Goal: Task Accomplishment & Management: Manage account settings

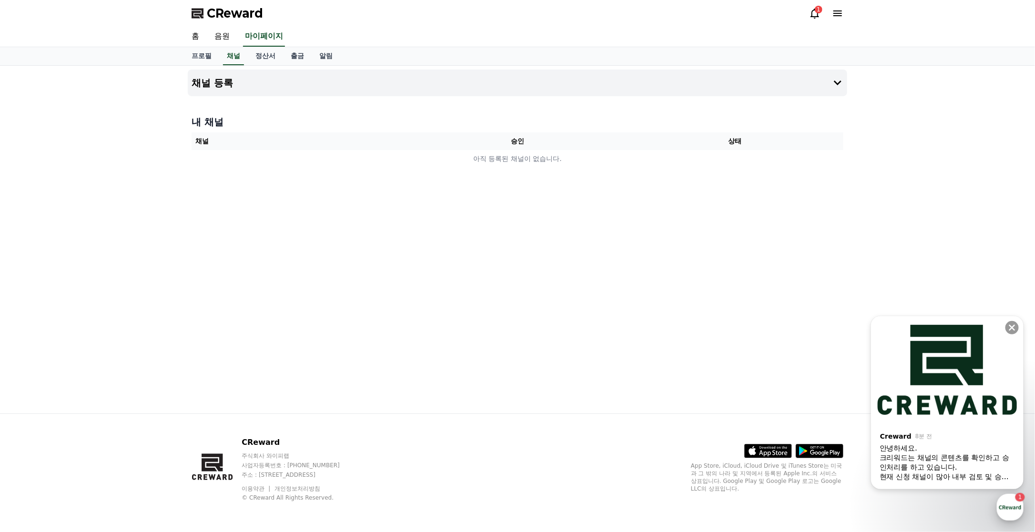
click at [1011, 508] on div "button" at bounding box center [1010, 507] width 27 height 27
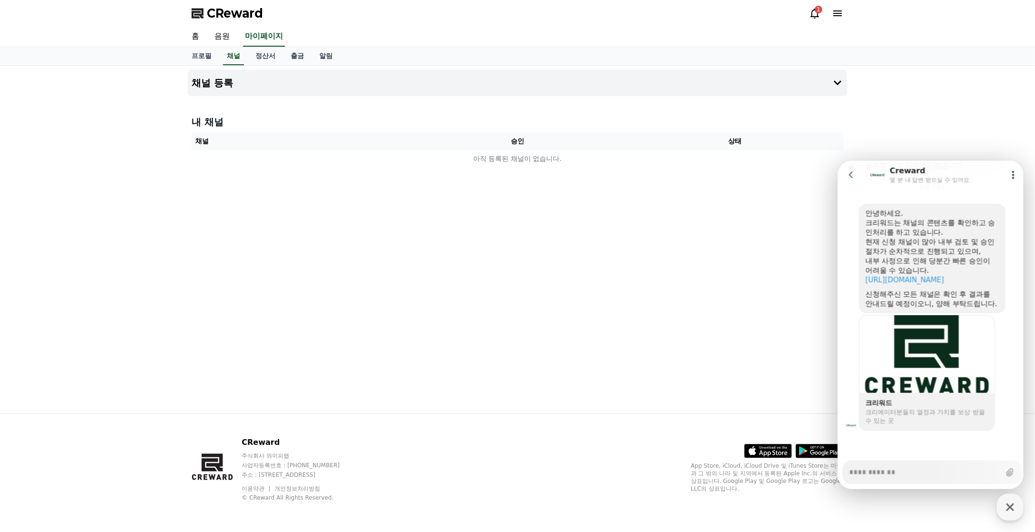
scroll to position [409, 0]
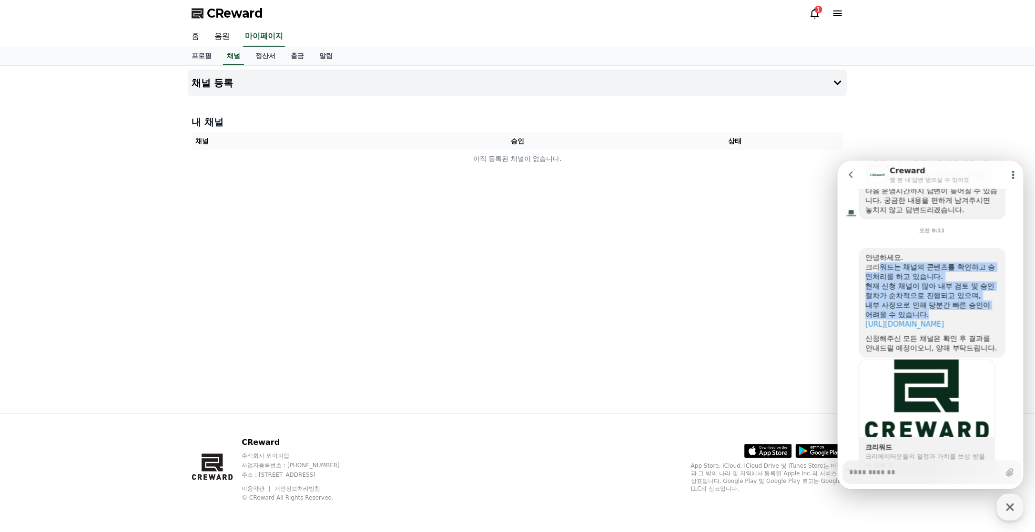
drag, startPoint x: 879, startPoint y: 263, endPoint x: 952, endPoint y: 312, distance: 87.5
click at [952, 312] on div "안녕하세요. 크리워드는 채널의 콘텐츠를 확인하고 승인처리를 하고 있습니다. 현재 신청 채널이 많아 내부 검토 및 승인 절차가 순차적으로 진행되…" at bounding box center [931, 303] width 133 height 100
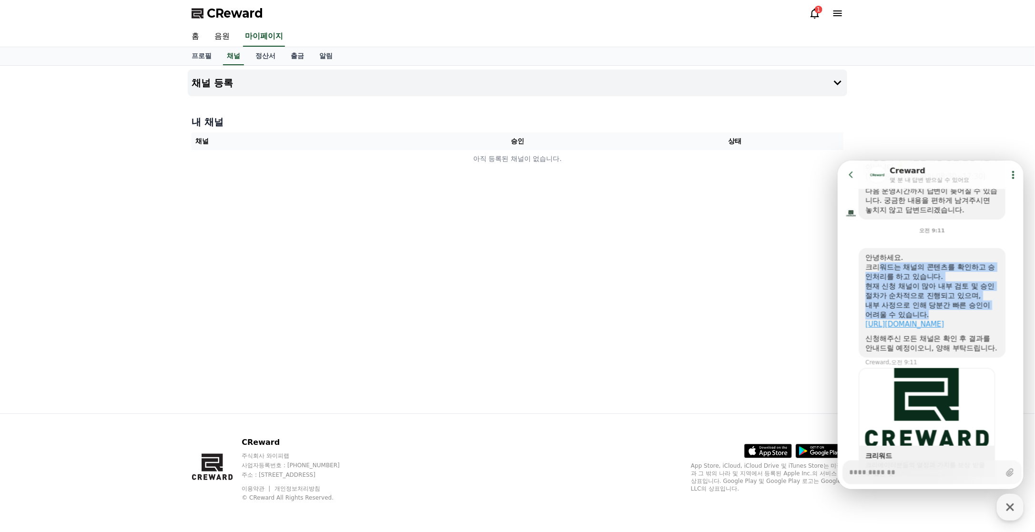
drag, startPoint x: 952, startPoint y: 312, endPoint x: 934, endPoint y: 323, distance: 20.1
click at [934, 323] on link "[URL][DOMAIN_NAME]" at bounding box center [904, 324] width 79 height 9
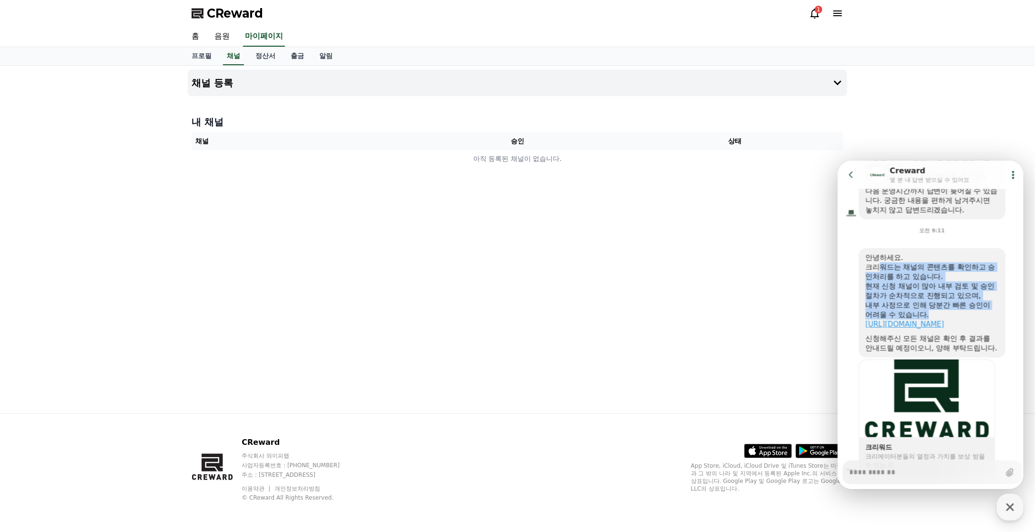
type textarea "*"
click at [265, 57] on link "정산서" at bounding box center [265, 56] width 35 height 18
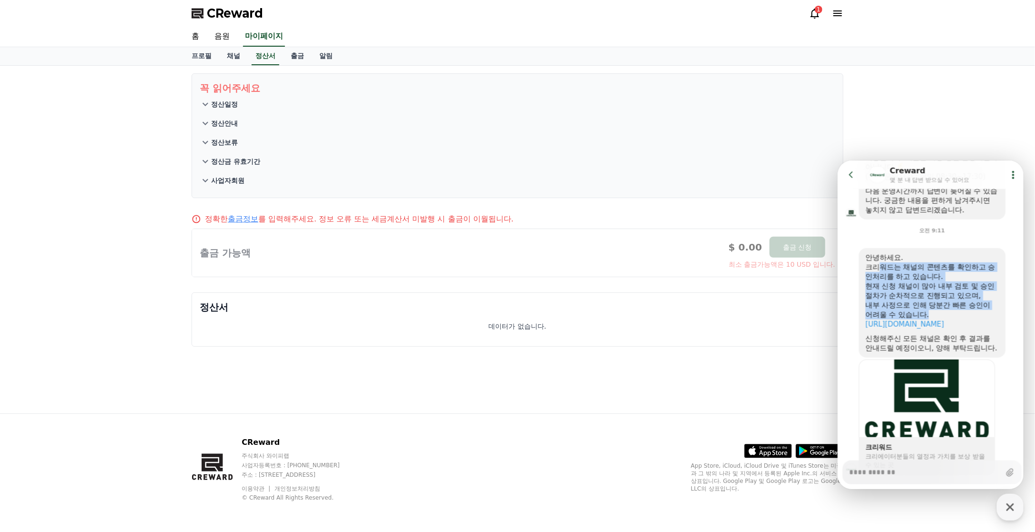
click at [849, 173] on icon at bounding box center [851, 175] width 10 height 10
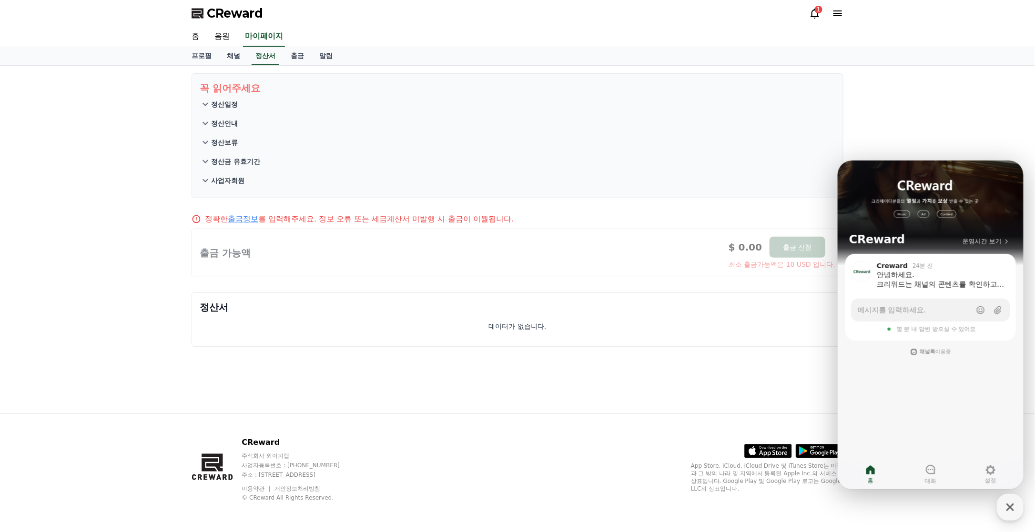
click at [901, 116] on div "꼭 읽어주세요 정산일정 정산안내 정산보류 정산금 유효기간 사업자회원 정확한 출금정보 를 입력해주세요. 정보 오류 또는 세금계산서 미발행 시 출…" at bounding box center [517, 240] width 1035 height 348
click at [812, 20] on div "CReward 1" at bounding box center [517, 13] width 667 height 27
click at [812, 17] on icon at bounding box center [815, 14] width 9 height 10
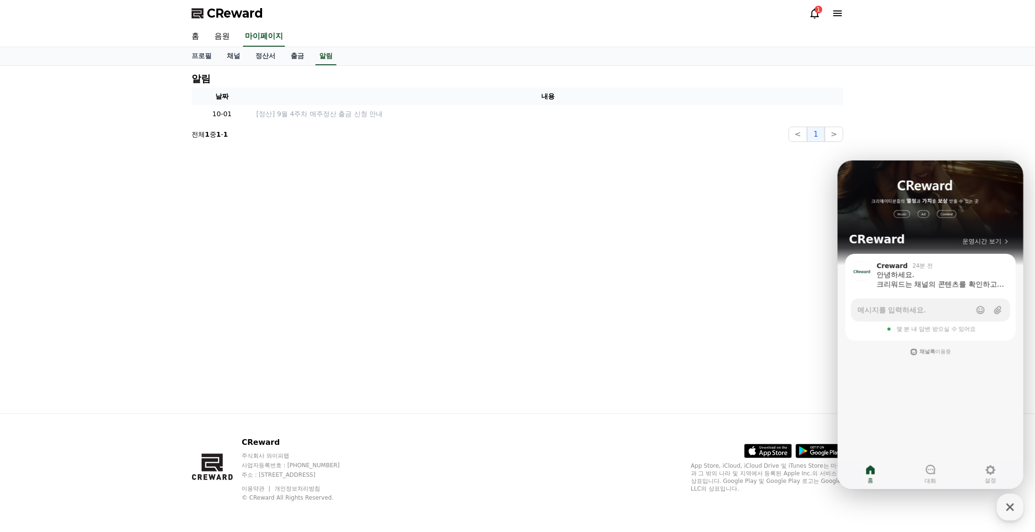
click at [812, 16] on icon at bounding box center [815, 14] width 9 height 10
click at [1007, 502] on icon "button" at bounding box center [1010, 507] width 17 height 17
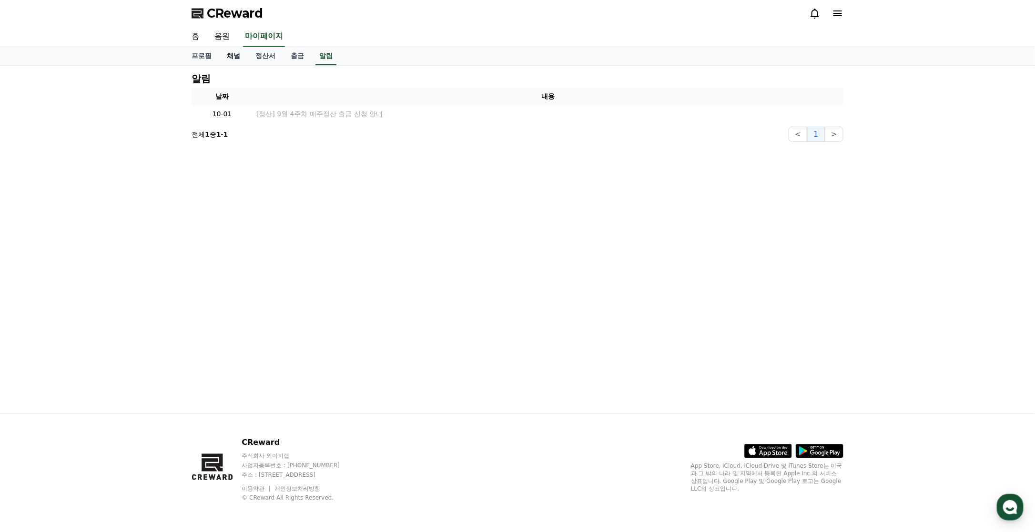
click at [236, 56] on link "채널" at bounding box center [233, 56] width 29 height 18
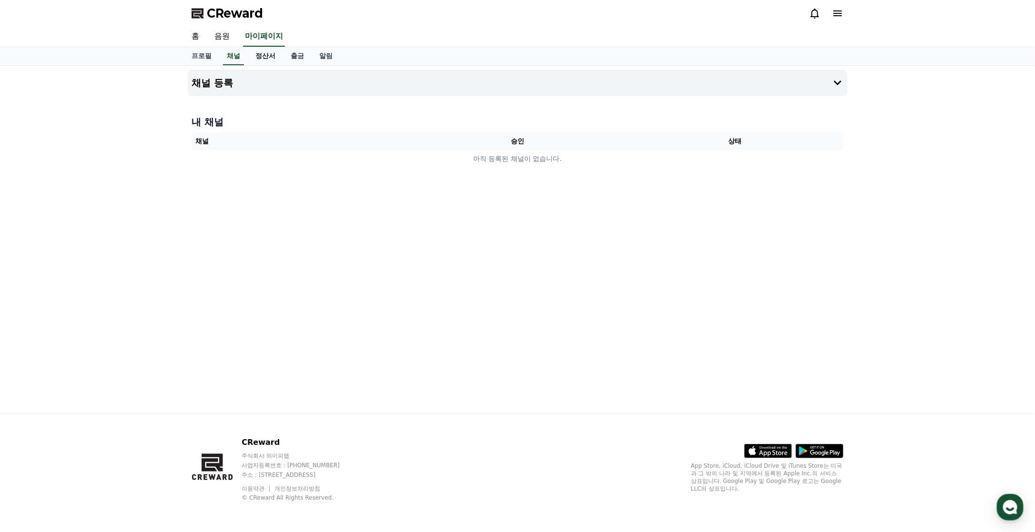
click at [258, 57] on link "정산서" at bounding box center [265, 56] width 35 height 18
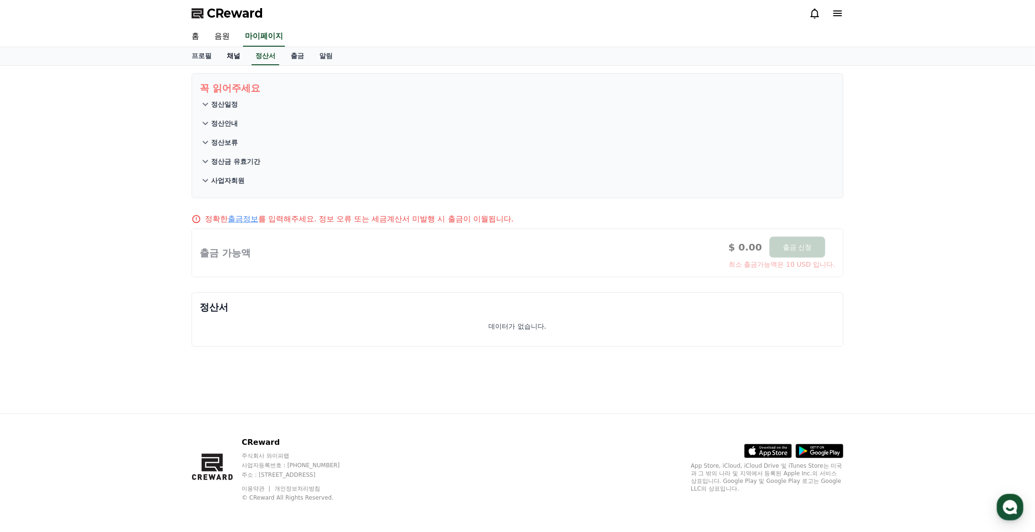
click at [225, 53] on link "채널" at bounding box center [233, 56] width 29 height 18
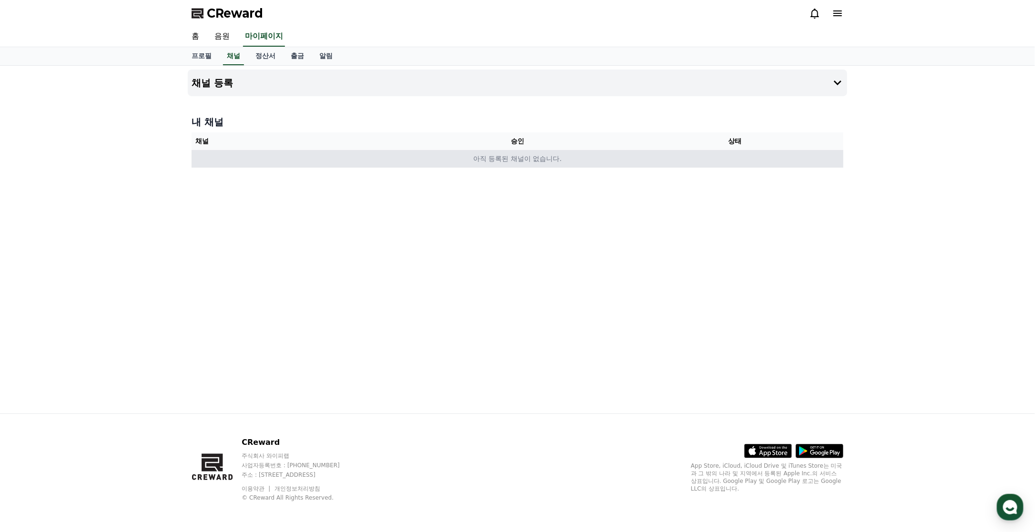
click at [260, 161] on td "아직 등록된 채널이 없습니다." at bounding box center [518, 159] width 652 height 18
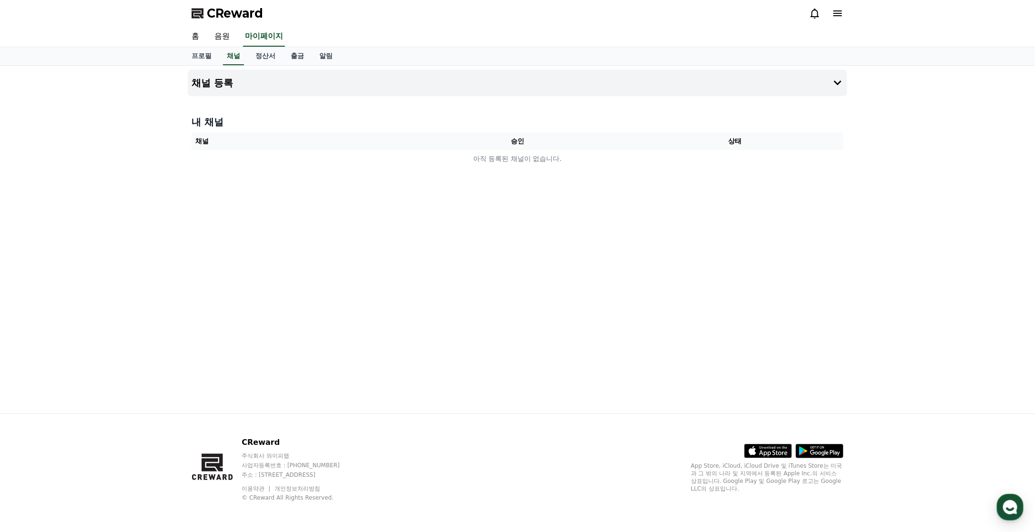
click at [126, 180] on div "채널 등록 내 채널 채널 승인 상태 아직 등록된 채널이 없습니다." at bounding box center [517, 240] width 1035 height 348
click at [225, 104] on div "채널 등록 내 채널 채널 승인 상태 아직 등록된 채널이 없습니다." at bounding box center [517, 240] width 667 height 348
click at [226, 36] on link "음원" at bounding box center [222, 37] width 30 height 20
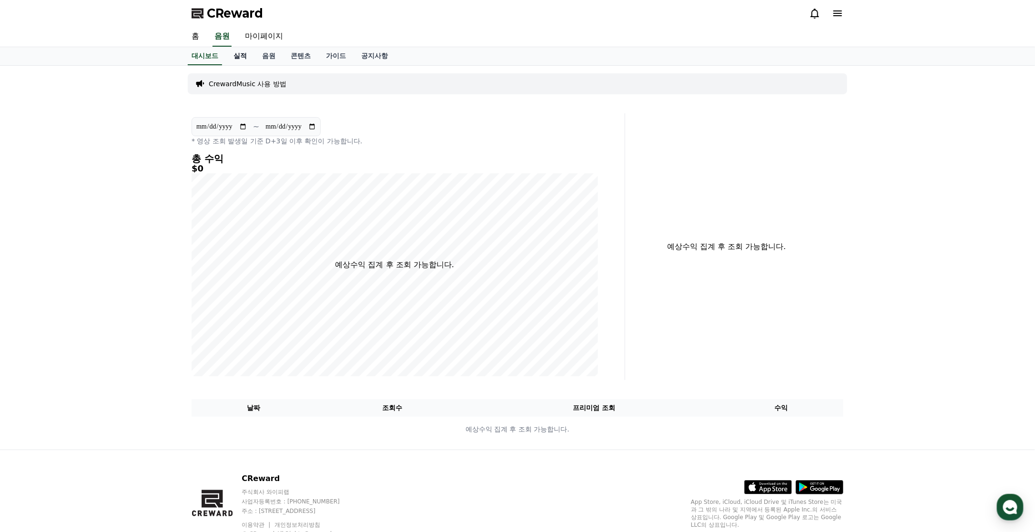
click at [239, 59] on link "실적" at bounding box center [240, 56] width 29 height 18
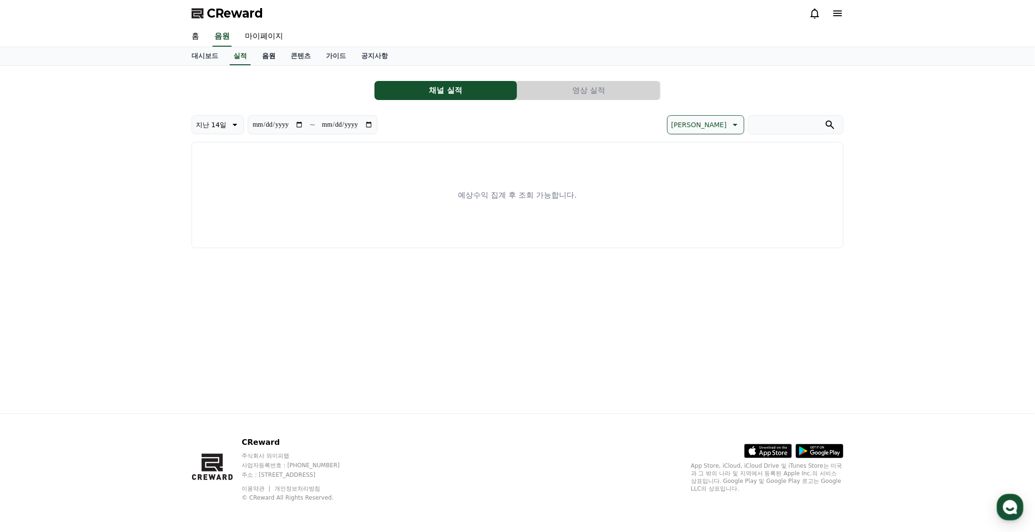
click at [267, 59] on link "음원" at bounding box center [268, 56] width 29 height 18
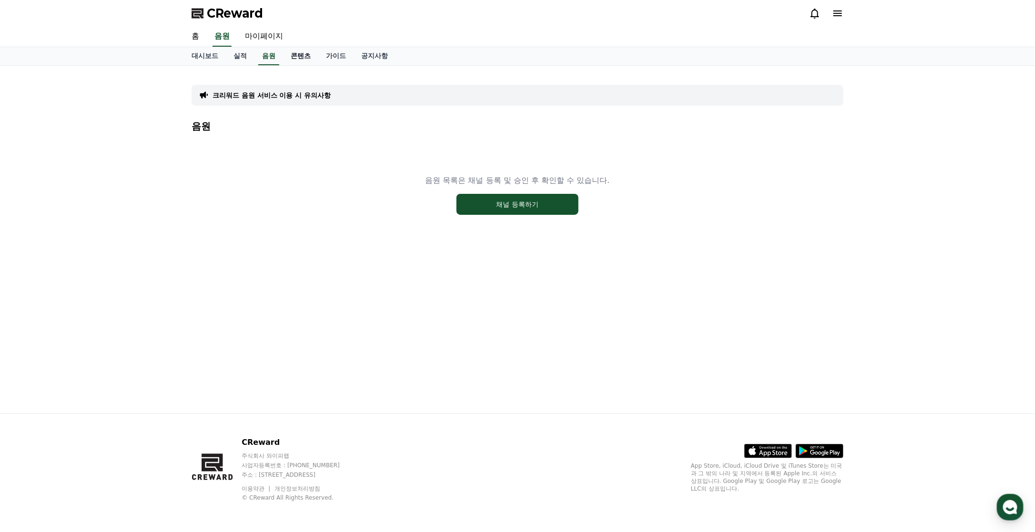
click at [297, 59] on link "콘텐츠" at bounding box center [300, 56] width 35 height 18
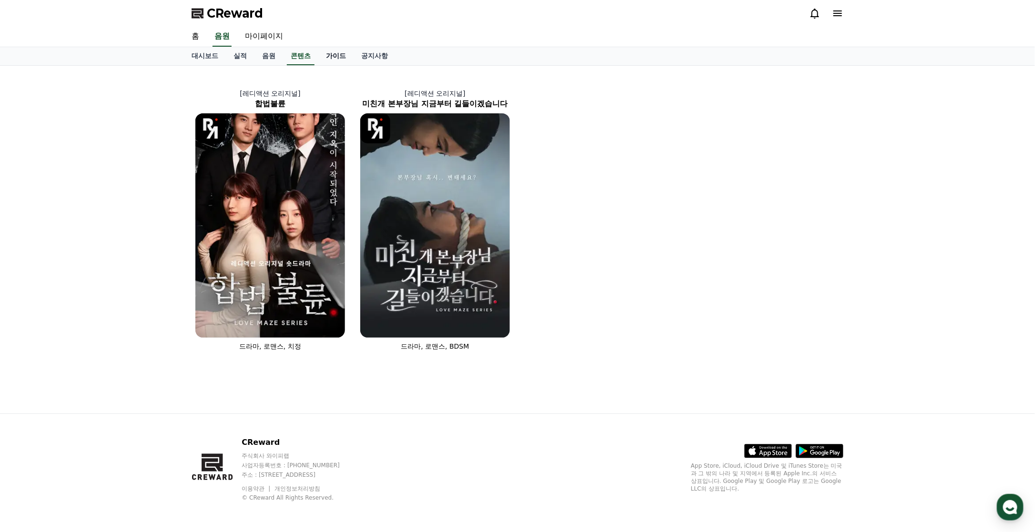
click at [326, 56] on link "가이드" at bounding box center [335, 56] width 35 height 18
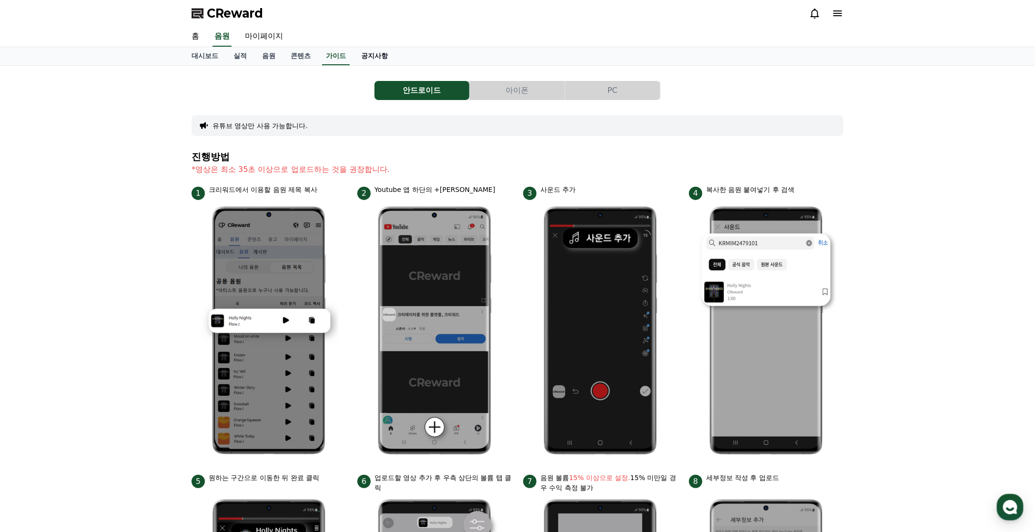
click at [370, 58] on link "공지사항" at bounding box center [375, 56] width 42 height 18
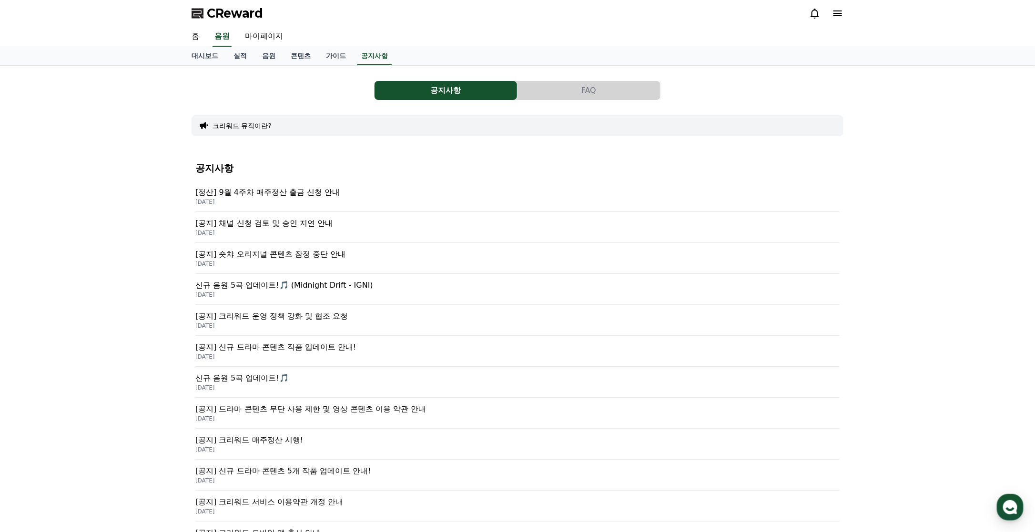
click at [293, 438] on p "[공지] 크리워드 매주정산 시행!" at bounding box center [517, 440] width 644 height 11
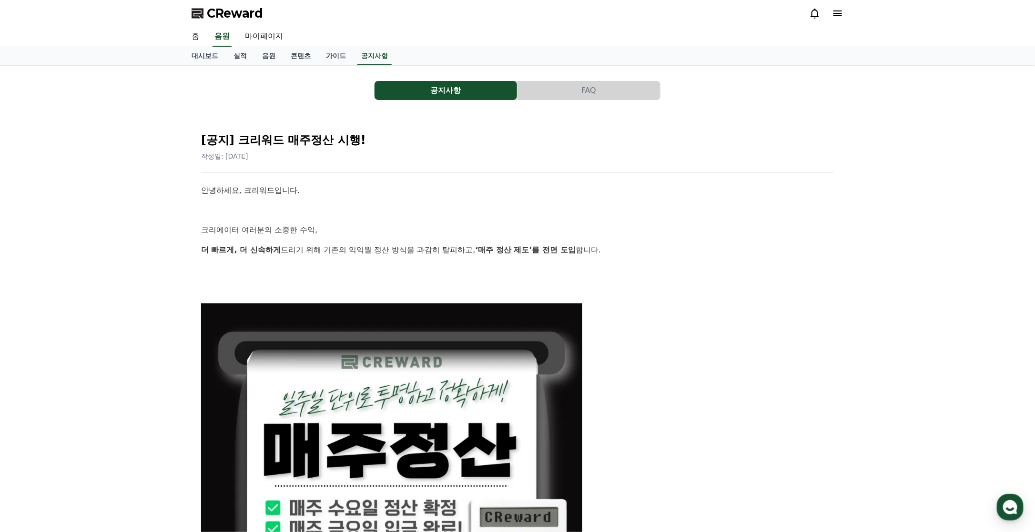
click at [196, 37] on link "홈" at bounding box center [195, 37] width 23 height 20
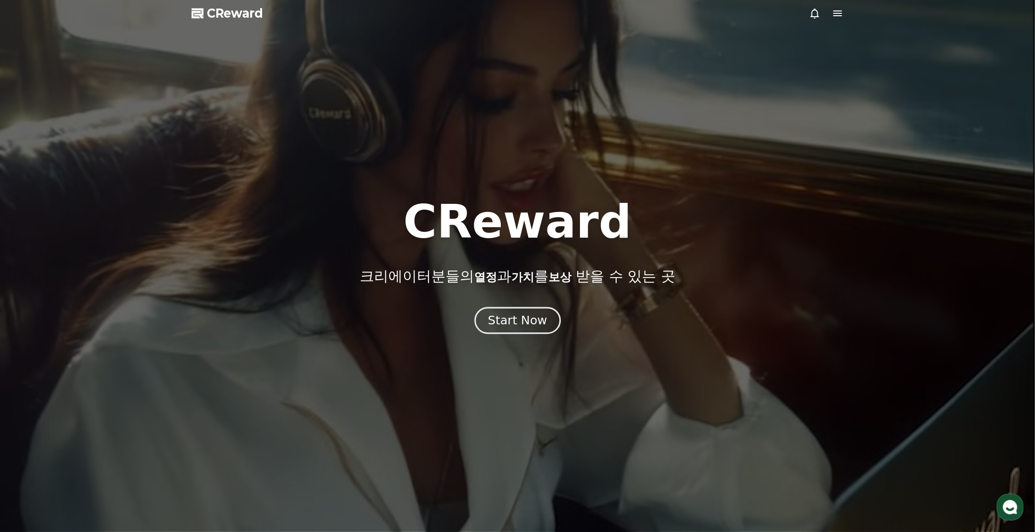
drag, startPoint x: 554, startPoint y: 339, endPoint x: 525, endPoint y: 326, distance: 31.8
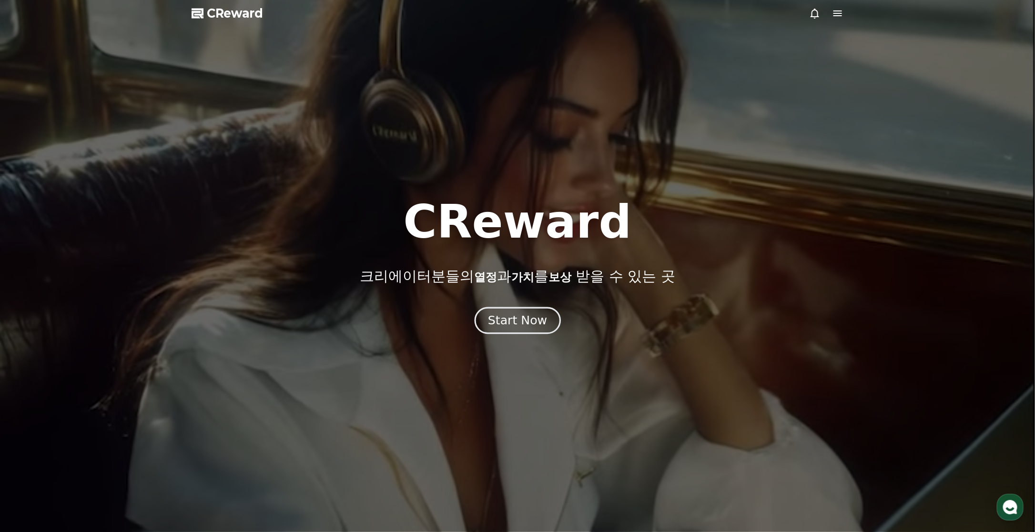
click at [525, 326] on div "Start Now" at bounding box center [517, 321] width 59 height 16
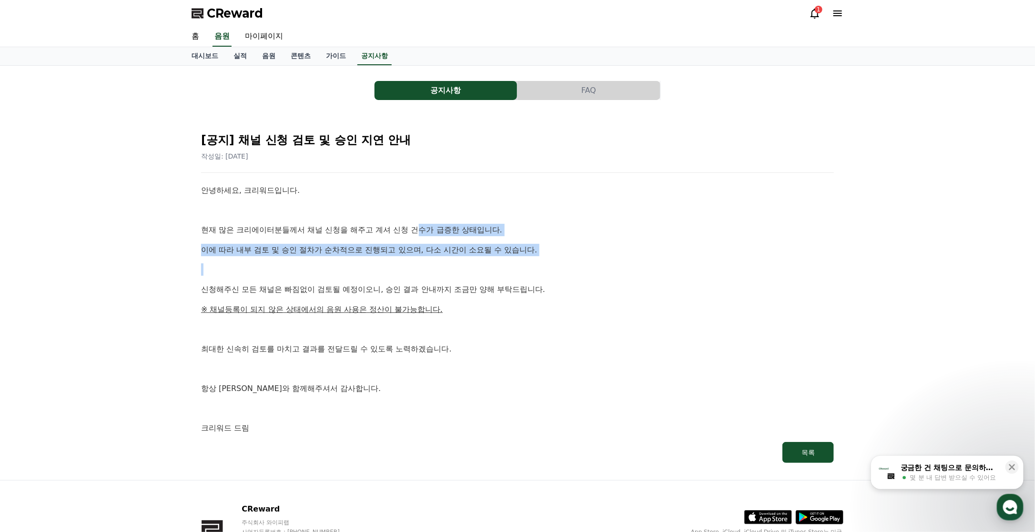
drag, startPoint x: 422, startPoint y: 231, endPoint x: 496, endPoint y: 260, distance: 79.4
click at [496, 260] on div "안녕하세요, 크리워드입니다. 현재 많은 크리에이터분들께서 채널 신청을 해주고 계셔 신청 건수가 급증한 상태입니다. 이에 따라 내부 검토 및 승…" at bounding box center [517, 309] width 633 height 250
click at [269, 39] on link "마이페이지" at bounding box center [263, 37] width 53 height 20
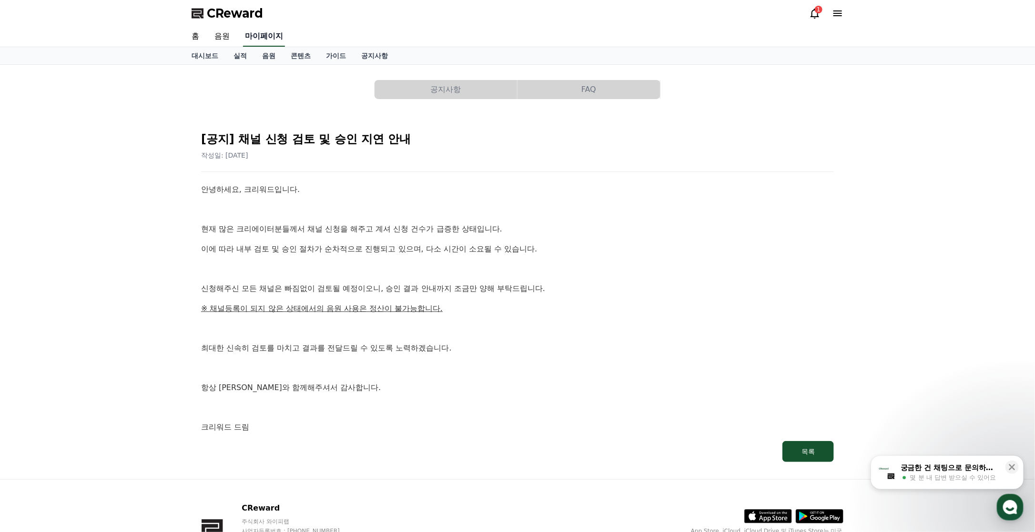
select select "**********"
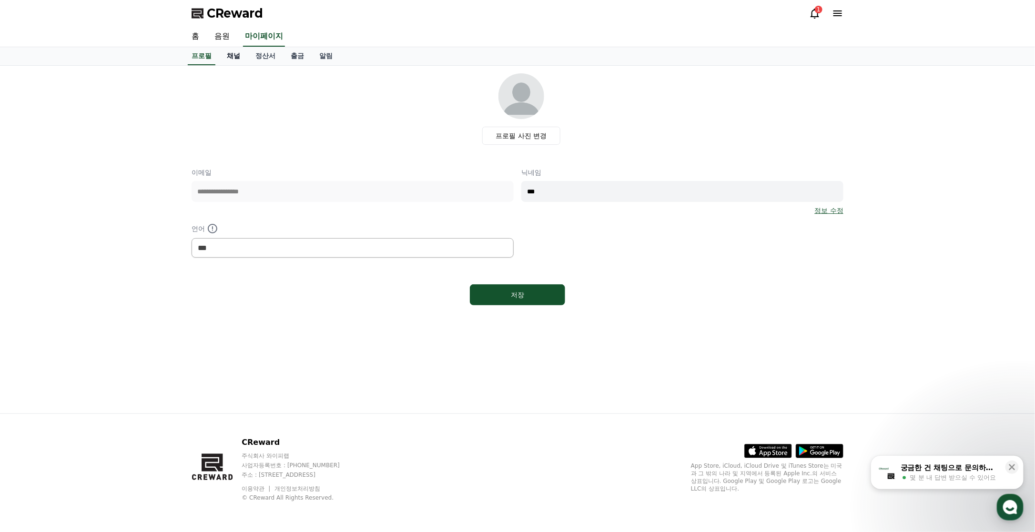
click at [238, 57] on link "채널" at bounding box center [233, 56] width 29 height 18
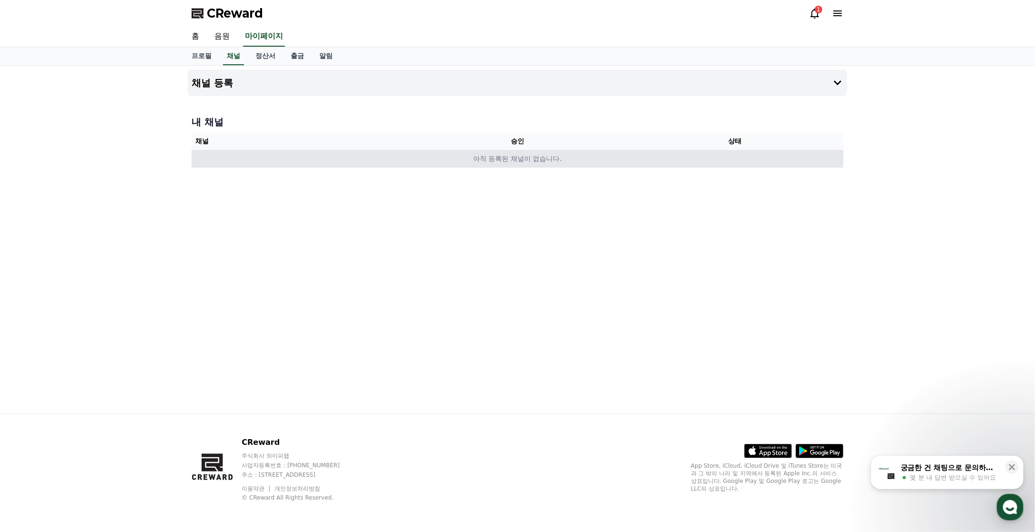
click at [326, 155] on td "아직 등록된 채널이 없습니다." at bounding box center [518, 159] width 652 height 18
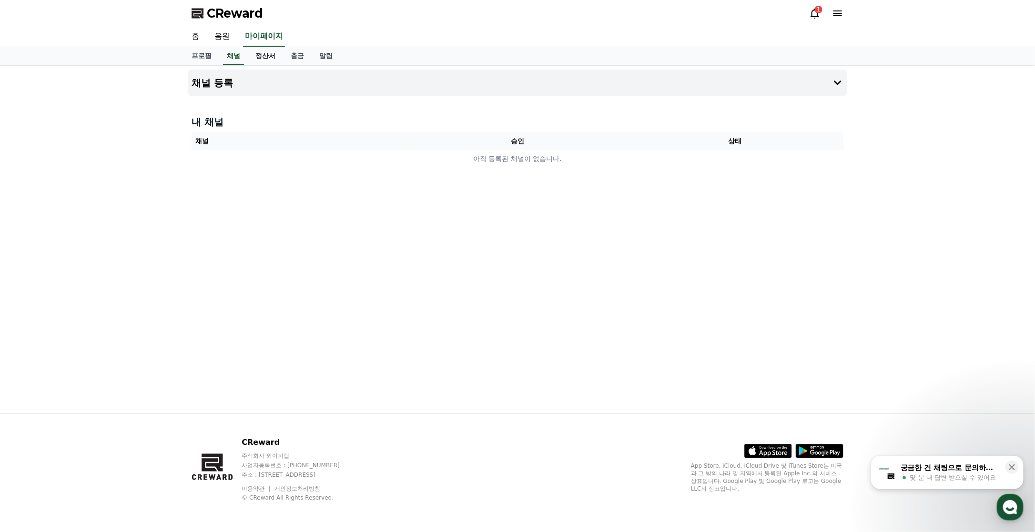
click at [262, 58] on link "정산서" at bounding box center [265, 56] width 35 height 18
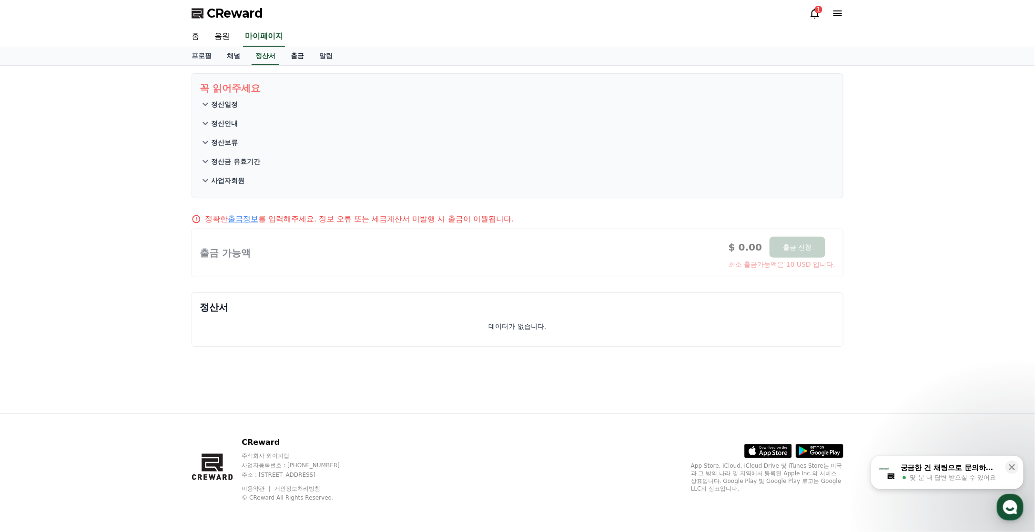
click at [297, 59] on link "출금" at bounding box center [297, 56] width 29 height 18
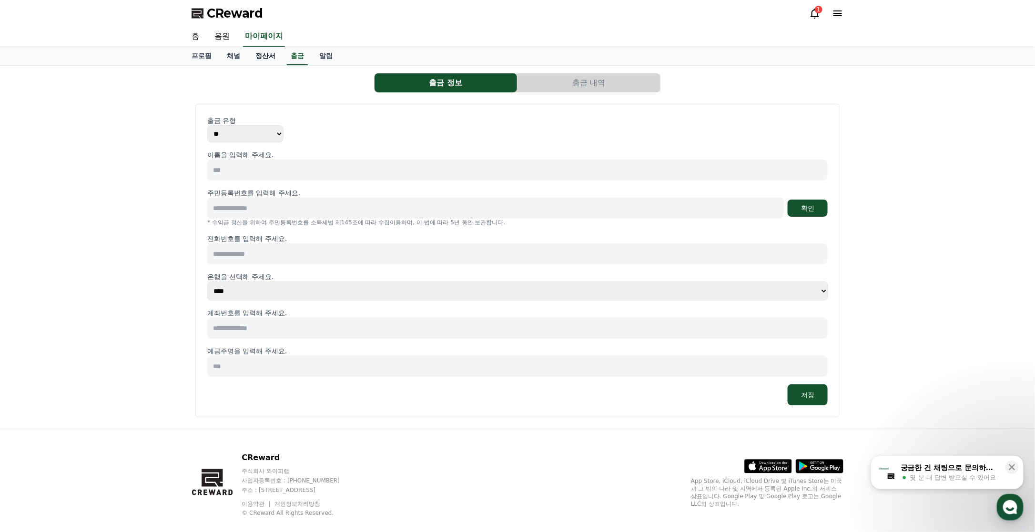
click at [271, 61] on link "정산서" at bounding box center [265, 56] width 35 height 18
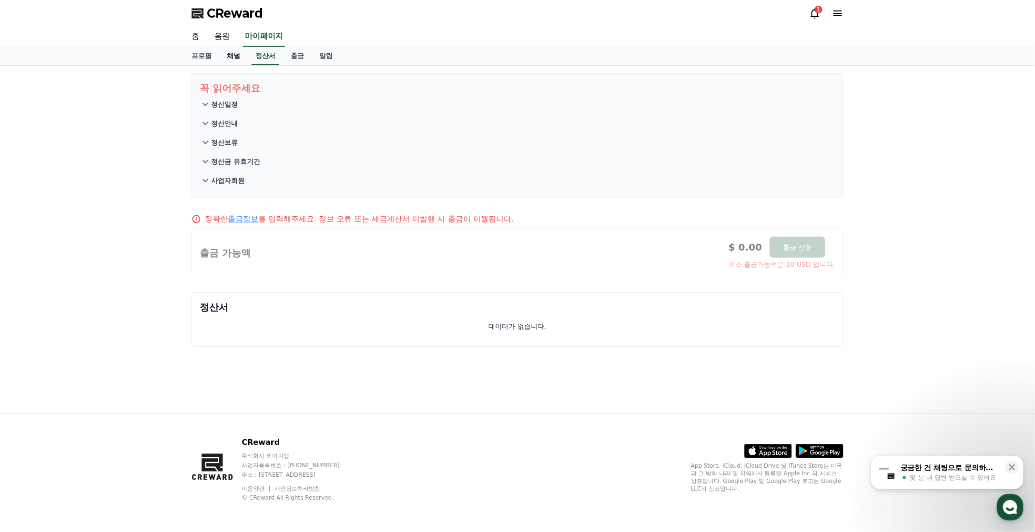
click at [229, 62] on link "채널" at bounding box center [233, 56] width 29 height 18
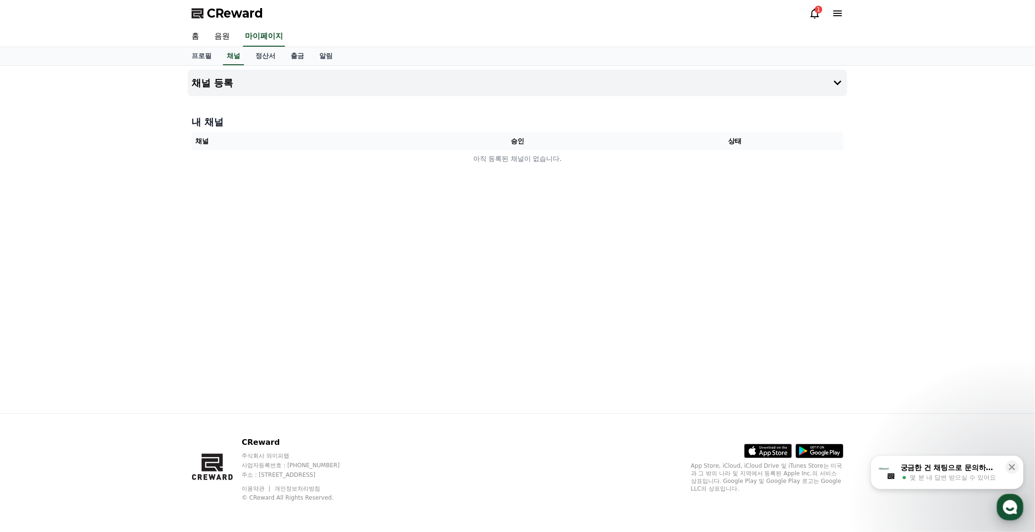
click at [1005, 509] on use "button" at bounding box center [1010, 507] width 14 height 14
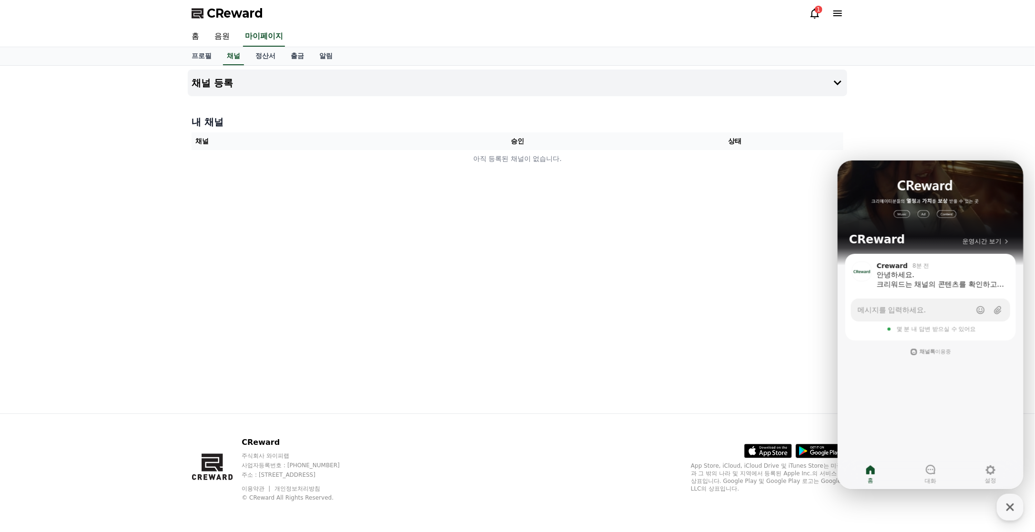
click at [760, 382] on div "채널 등록 내 채널 채널 승인 상태 아직 등록된 채널이 없습니다." at bounding box center [517, 240] width 667 height 348
click at [1016, 508] on icon "button" at bounding box center [1010, 507] width 17 height 17
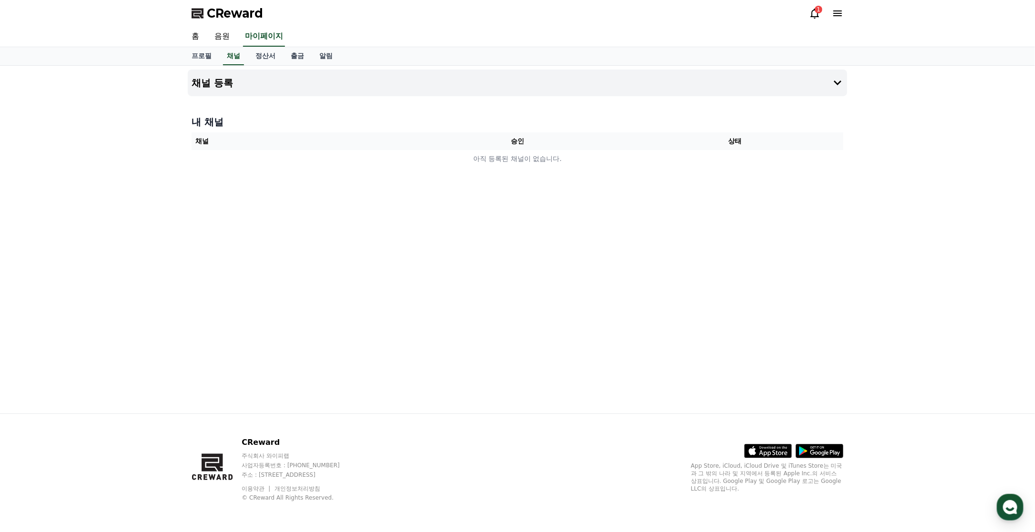
click at [620, 327] on div "채널 등록 내 채널 채널 승인 상태 아직 등록된 채널이 없습니다." at bounding box center [517, 240] width 667 height 348
click at [259, 57] on link "정산서" at bounding box center [265, 56] width 35 height 18
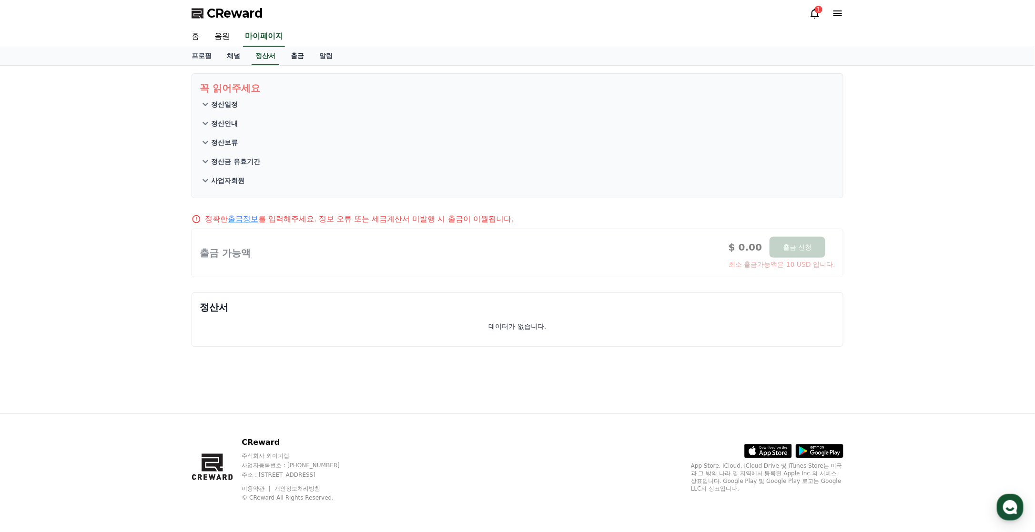
click at [292, 59] on link "출금" at bounding box center [297, 56] width 29 height 18
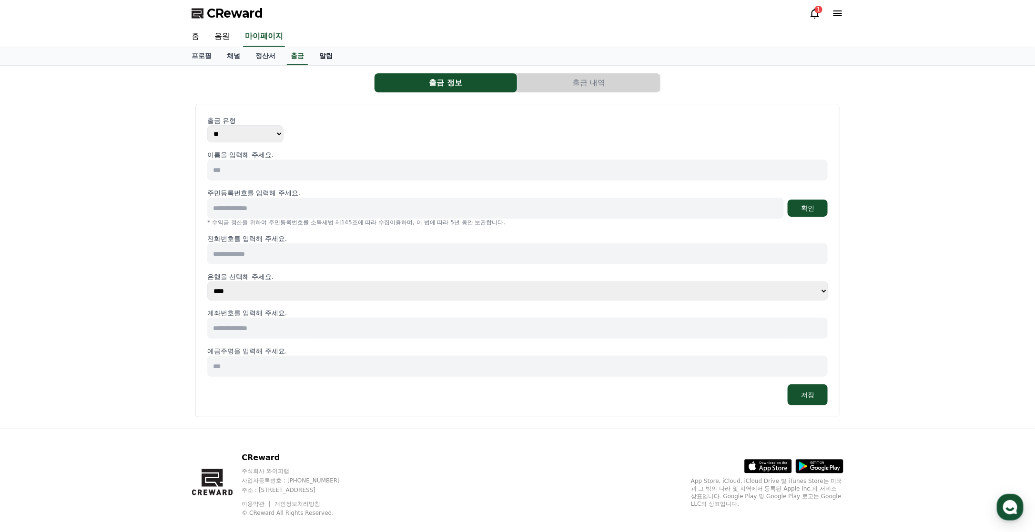
click at [326, 57] on link "알림" at bounding box center [326, 56] width 29 height 18
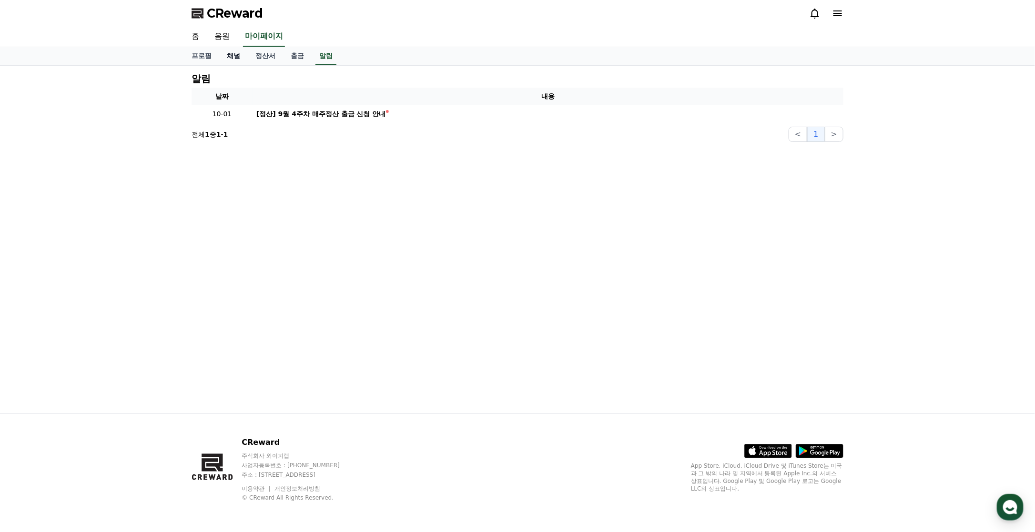
click at [244, 54] on link "채널" at bounding box center [233, 56] width 29 height 18
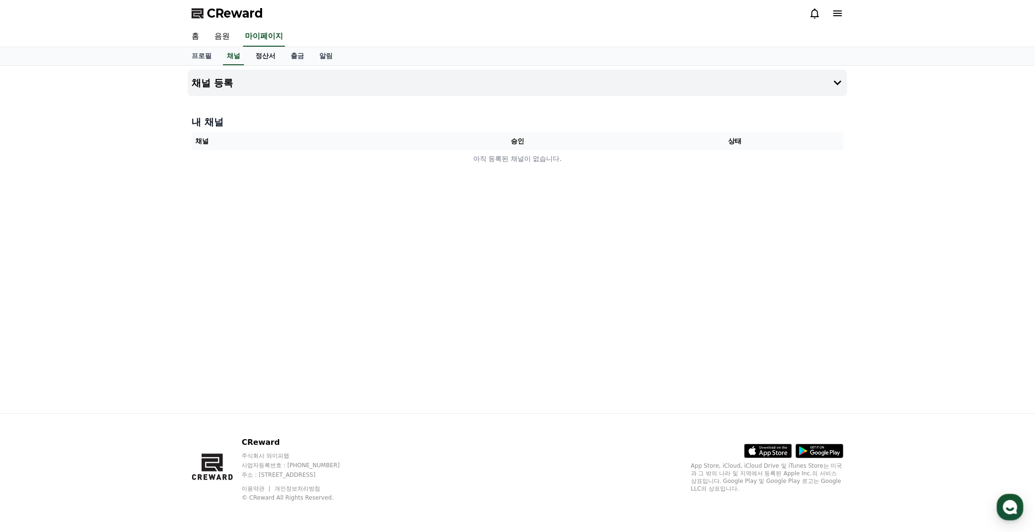
click at [269, 58] on link "정산서" at bounding box center [265, 56] width 35 height 18
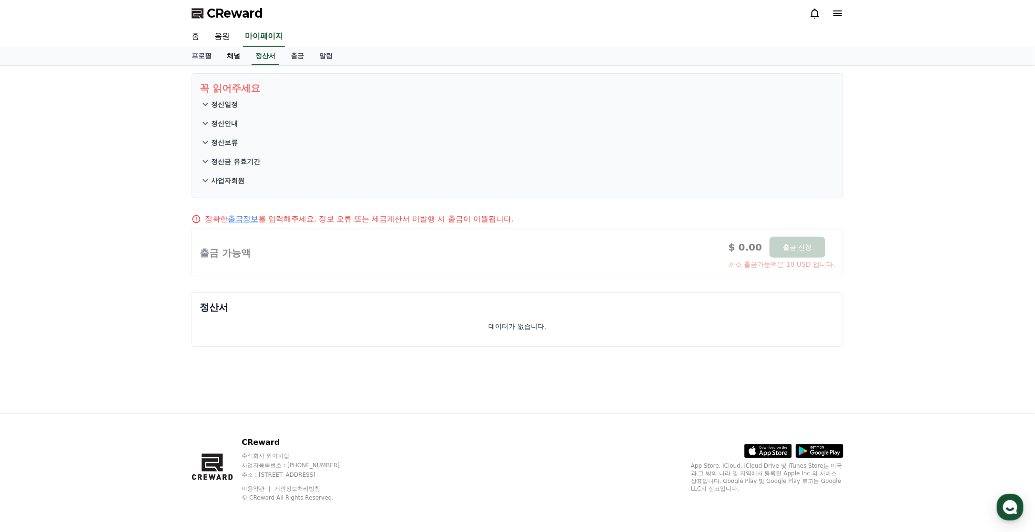
click at [230, 58] on link "채널" at bounding box center [233, 56] width 29 height 18
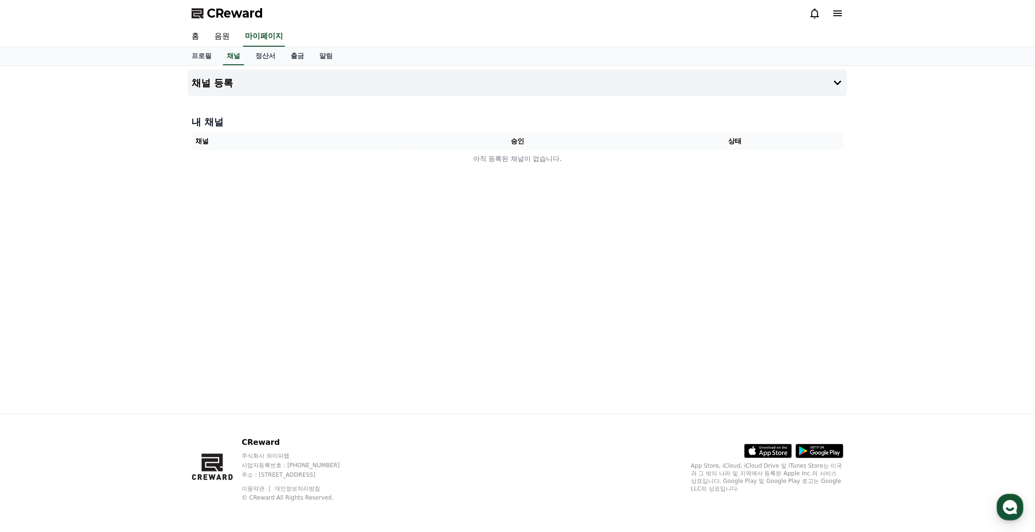
click at [115, 122] on div "채널 등록 내 채널 채널 승인 상태 아직 등록된 채널이 없습니다." at bounding box center [517, 240] width 1035 height 348
click at [228, 40] on link "음원" at bounding box center [222, 37] width 30 height 20
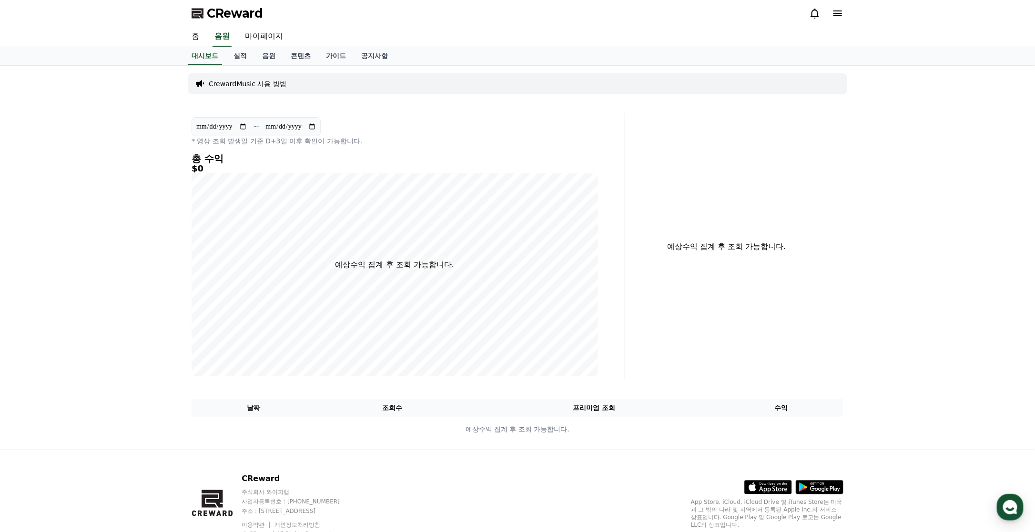
click at [102, 161] on div "**********" at bounding box center [517, 258] width 1035 height 384
drag, startPoint x: 72, startPoint y: 174, endPoint x: 71, endPoint y: 165, distance: 9.2
click at [73, 174] on div "**********" at bounding box center [517, 258] width 1035 height 384
